Goal: Find specific page/section: Find specific page/section

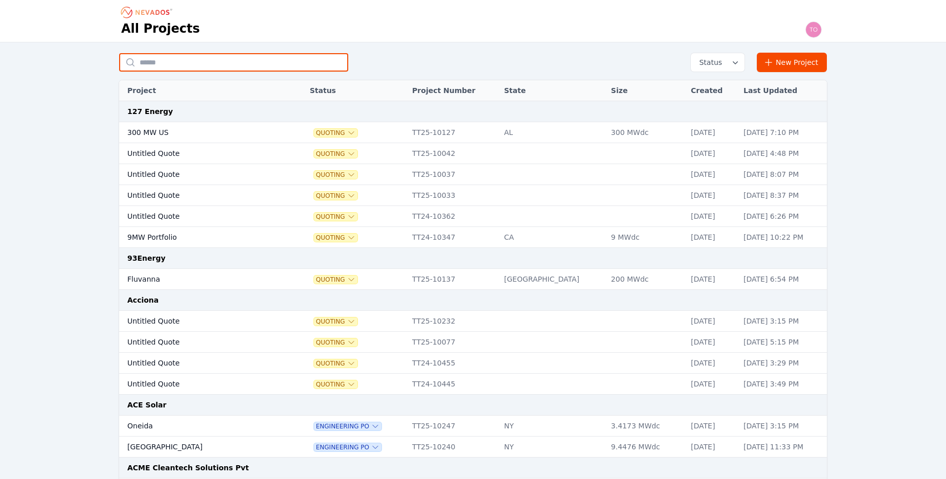
click at [250, 64] on input "text" at bounding box center [233, 62] width 229 height 18
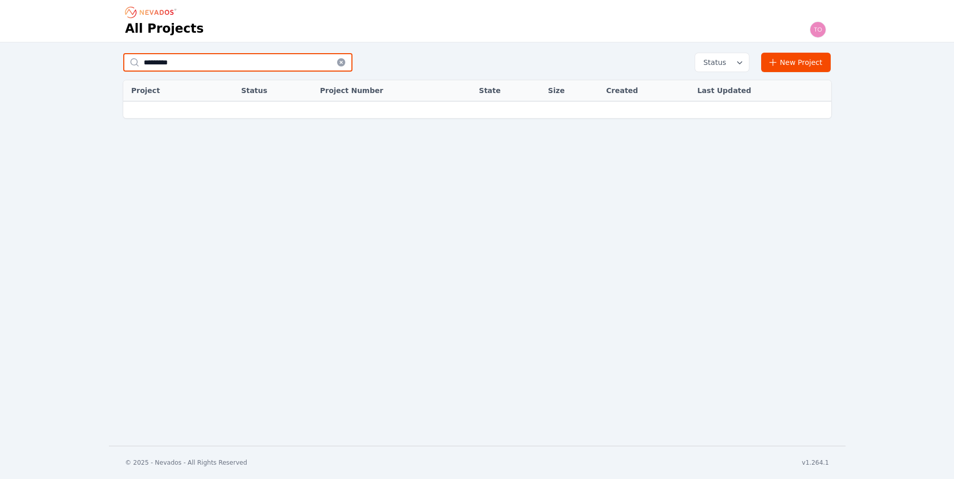
drag, startPoint x: 204, startPoint y: 64, endPoint x: 109, endPoint y: 53, distance: 95.3
click at [109, 53] on div "********* Status New Project Project Status Project Number State Size Created L…" at bounding box center [477, 126] width 736 height 146
type input "****"
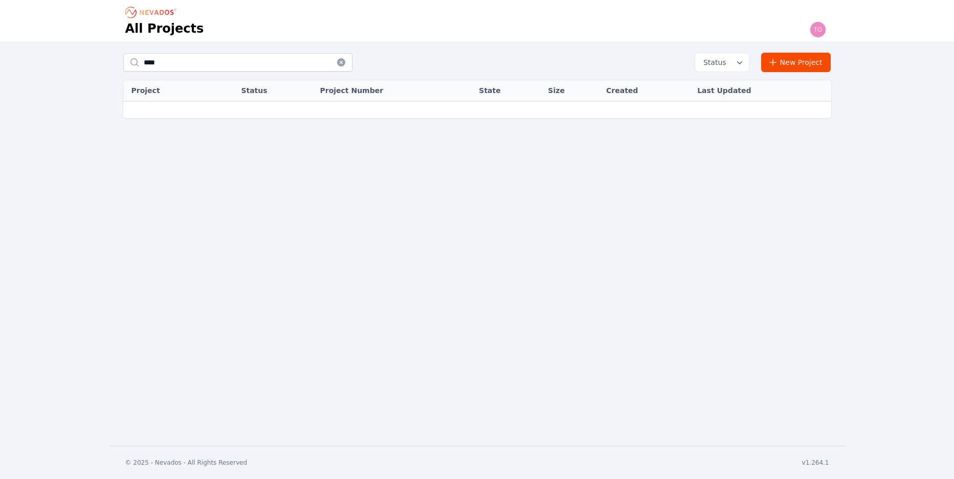
click at [161, 17] on icon "Breadcrumb" at bounding box center [151, 12] width 56 height 16
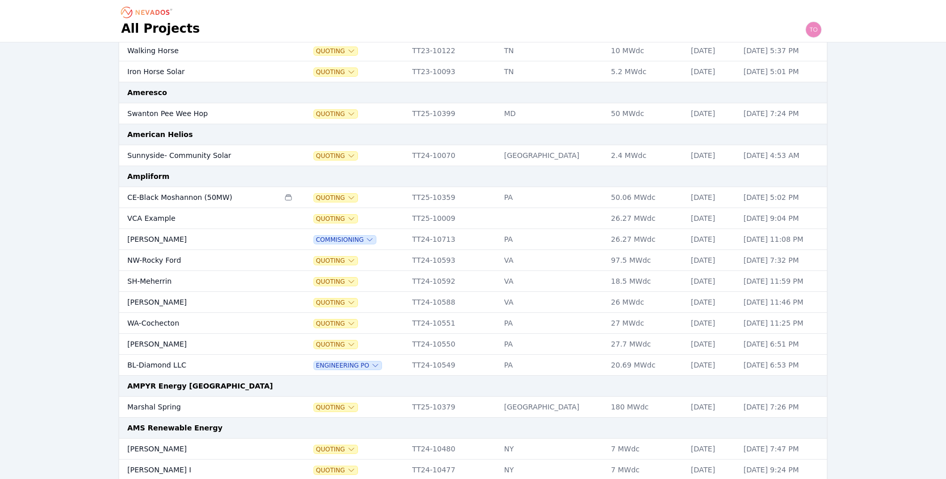
scroll to position [1159, 0]
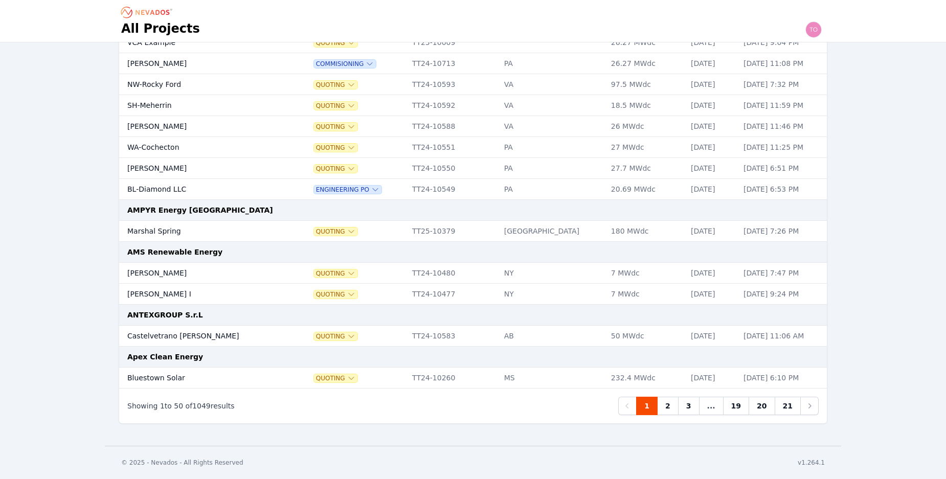
click at [691, 403] on link "3" at bounding box center [688, 406] width 21 height 18
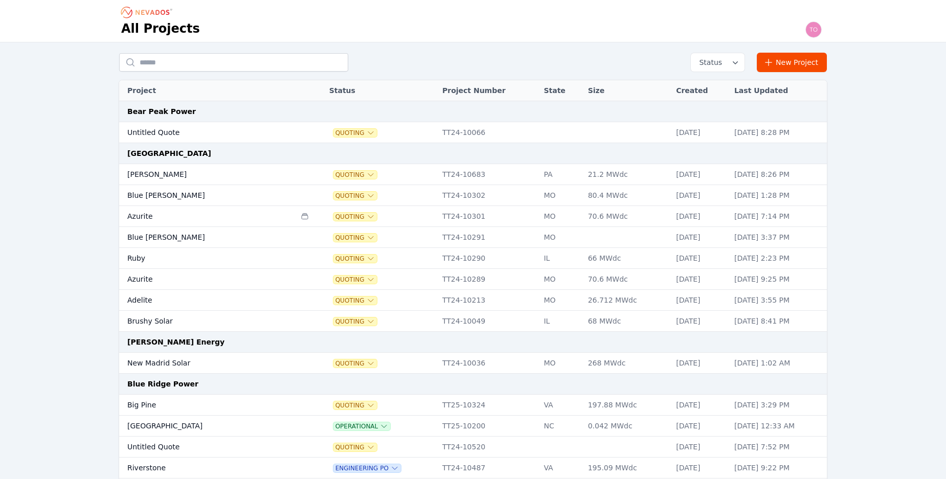
scroll to position [929, 0]
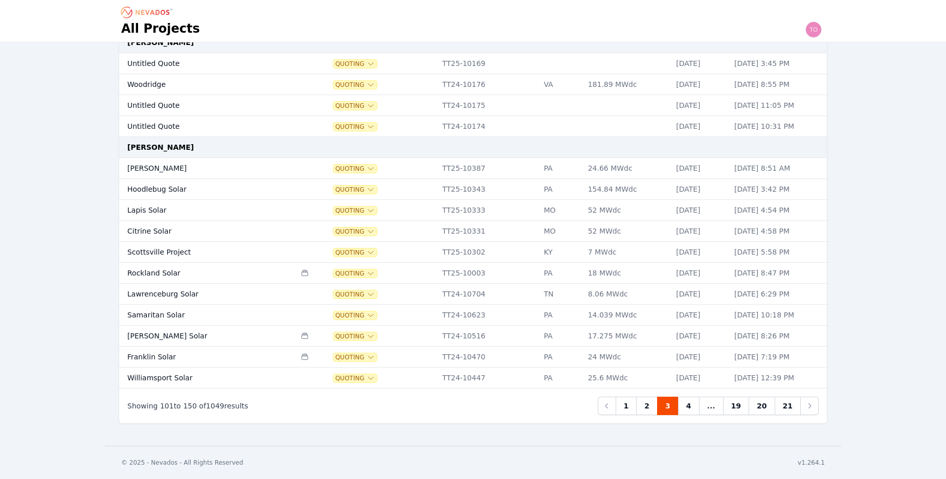
click at [692, 408] on link "4" at bounding box center [688, 406] width 21 height 18
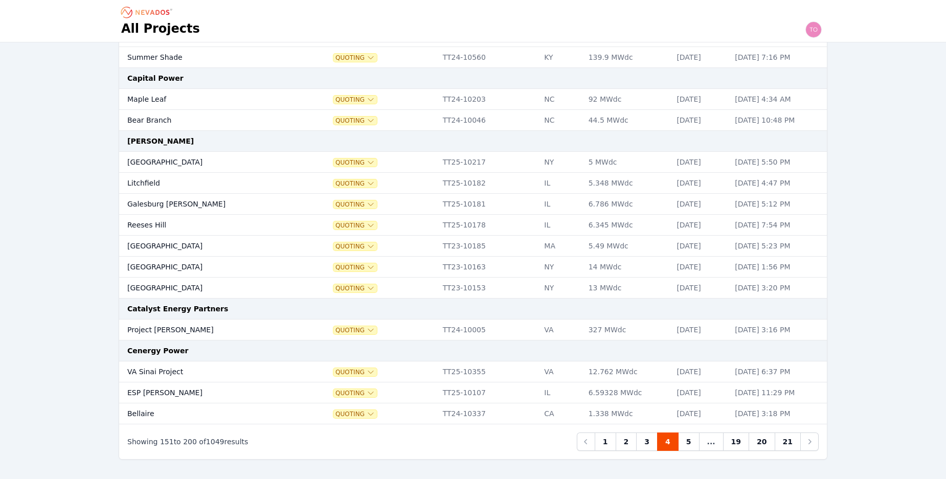
scroll to position [950, 0]
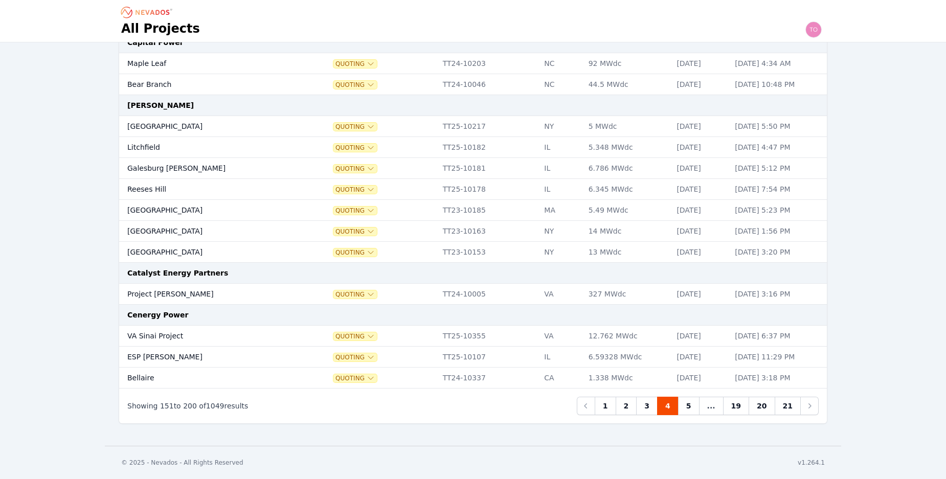
click at [699, 405] on link "5" at bounding box center [688, 406] width 21 height 18
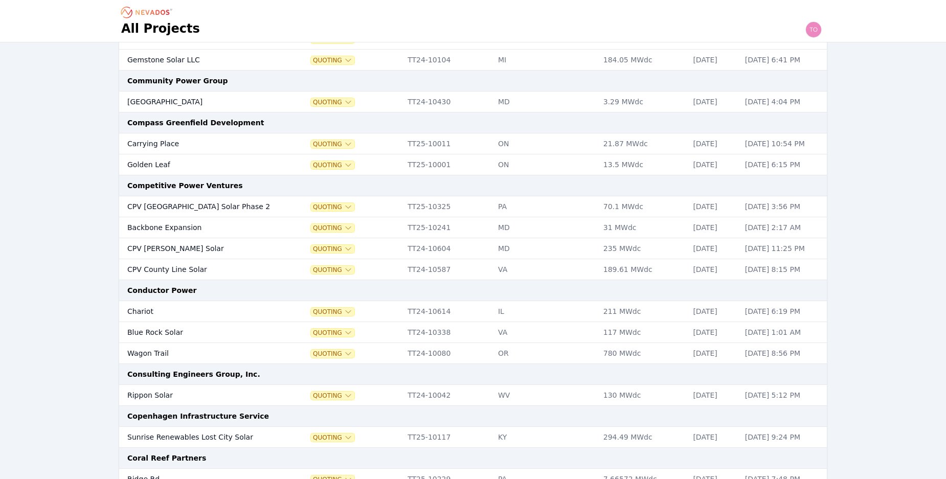
scroll to position [1159, 0]
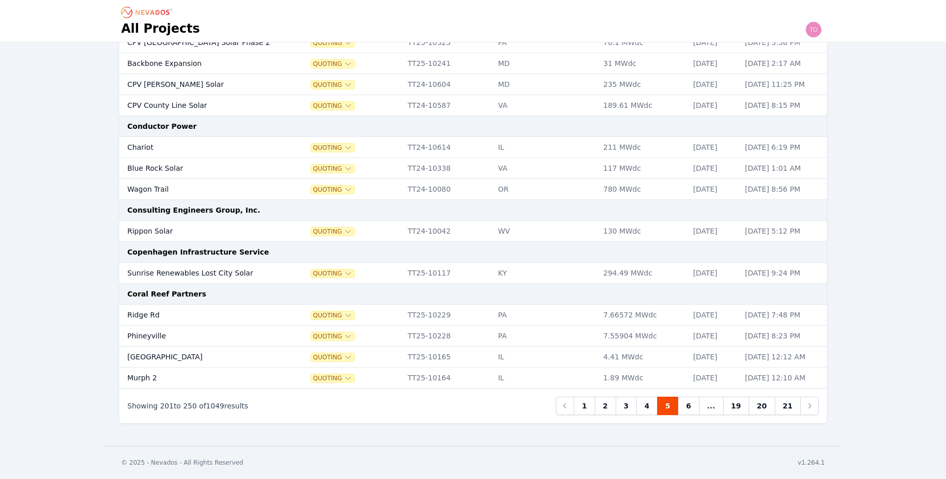
click at [694, 407] on link "6" at bounding box center [688, 406] width 21 height 18
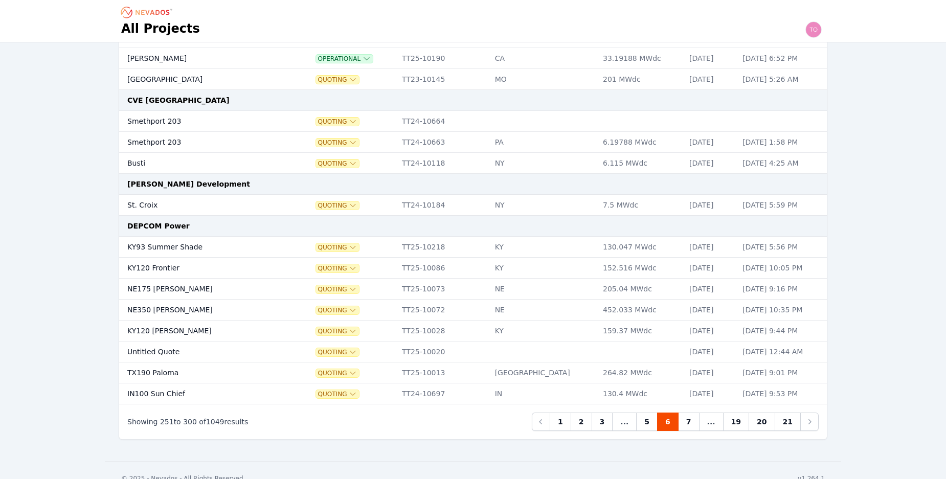
scroll to position [971, 0]
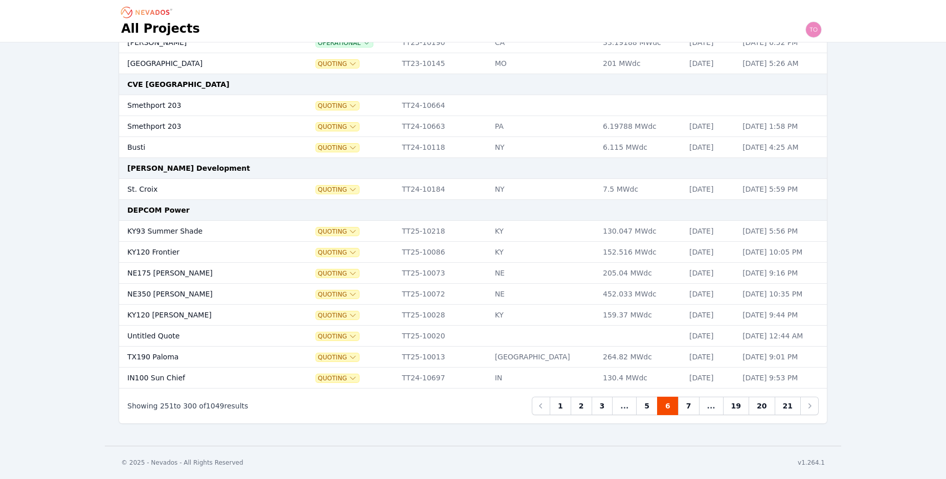
click at [689, 411] on link "7" at bounding box center [688, 406] width 21 height 18
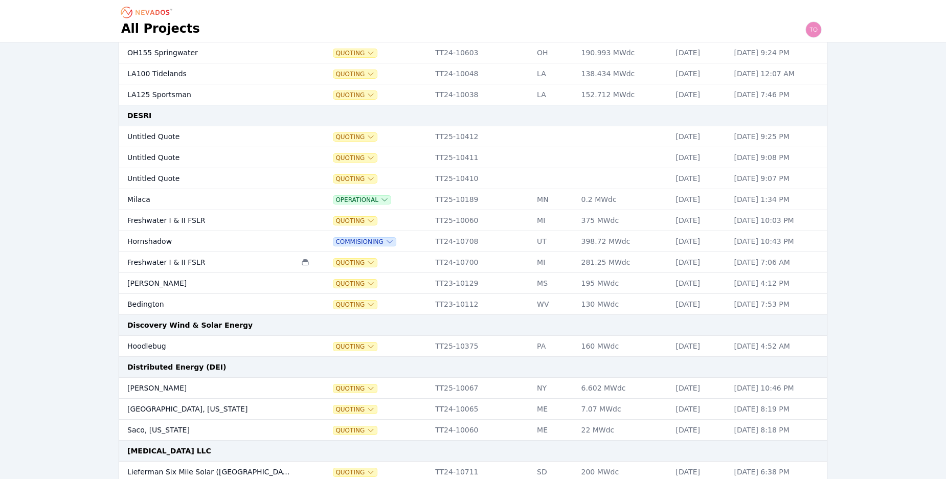
scroll to position [135, 0]
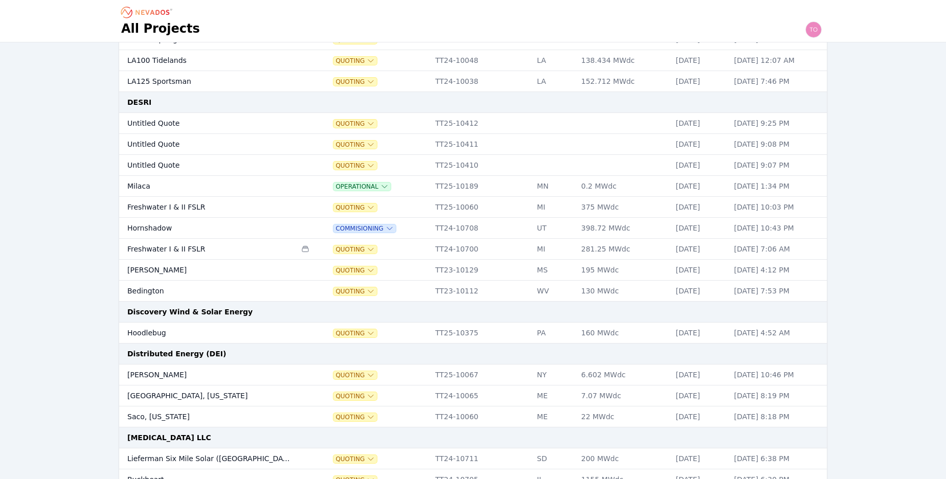
click at [140, 188] on td "Milaca" at bounding box center [207, 186] width 177 height 21
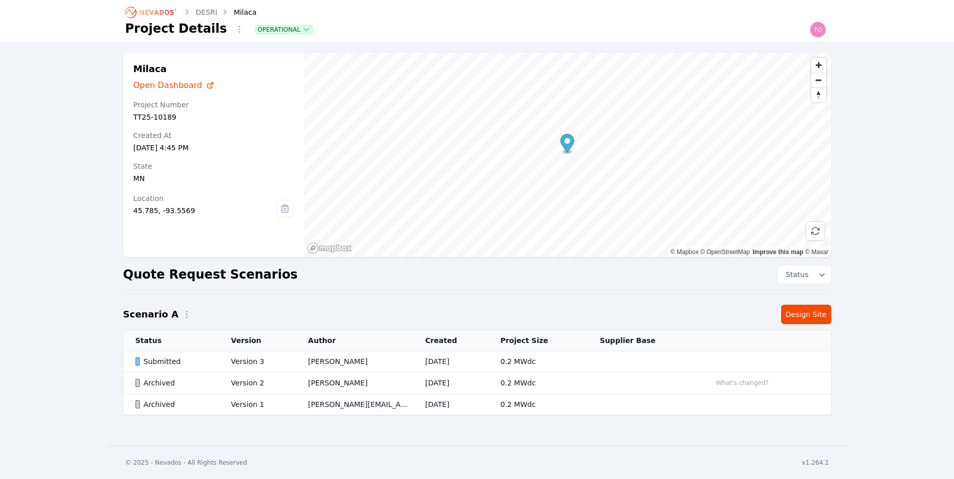
click at [165, 366] on div "Submitted" at bounding box center [175, 361] width 78 height 10
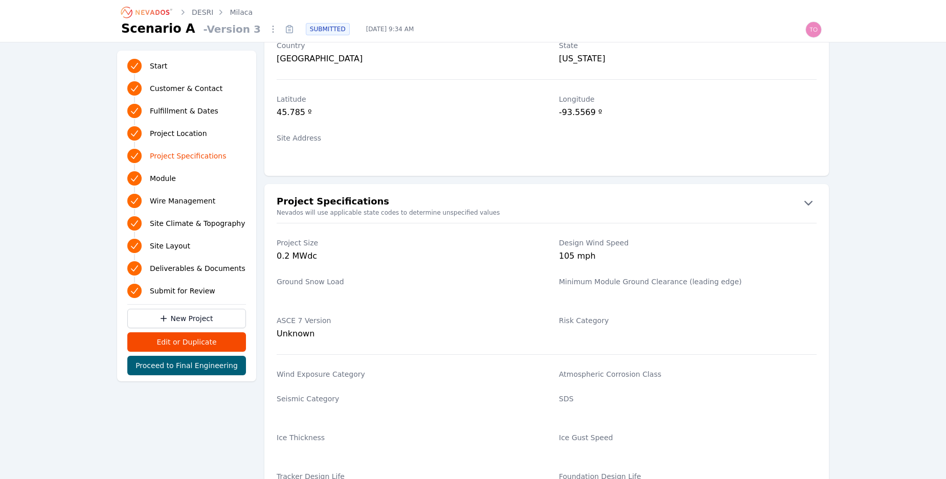
scroll to position [636, 0]
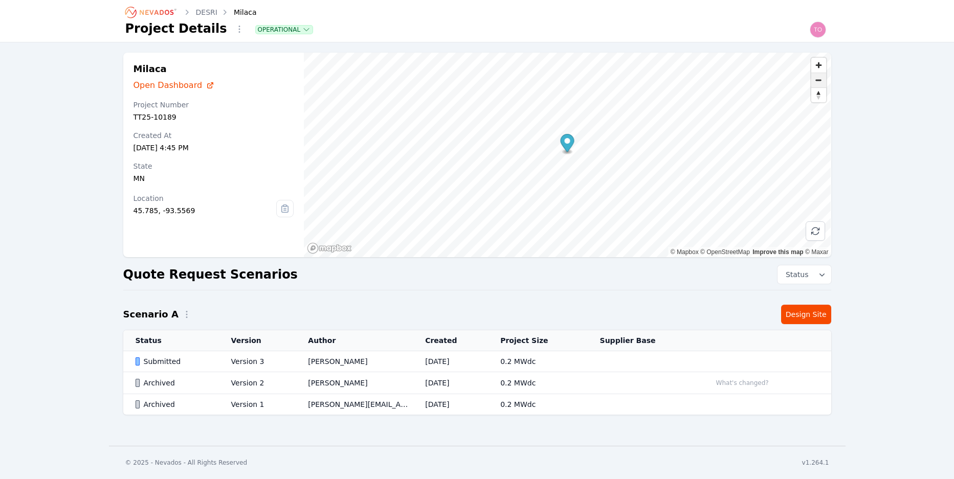
click at [817, 83] on span "Zoom out" at bounding box center [818, 80] width 15 height 14
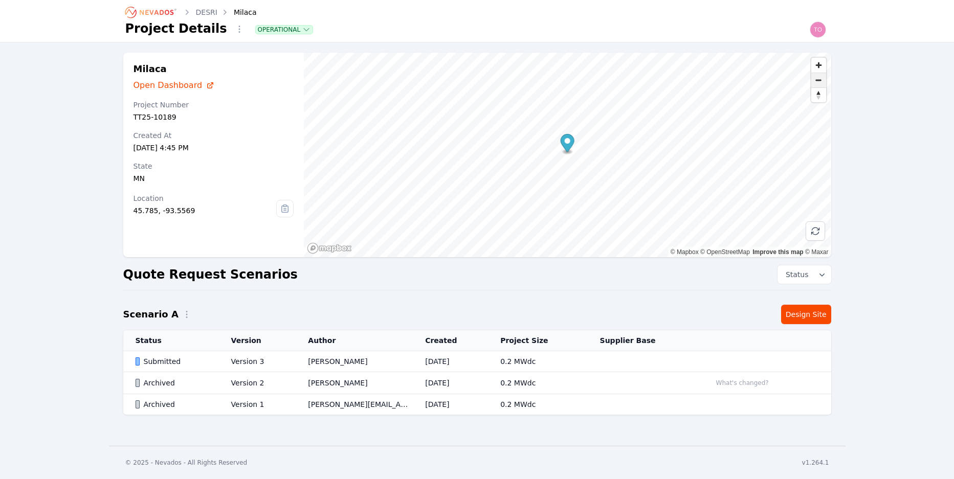
click at [817, 83] on span "Zoom out" at bounding box center [818, 80] width 15 height 14
click at [885, 101] on div "Milaca Open Dashboard Project Number TT25-10189 Created At [DATE] 4:45 PM State…" at bounding box center [477, 238] width 954 height 393
